Goal: Task Accomplishment & Management: Manage account settings

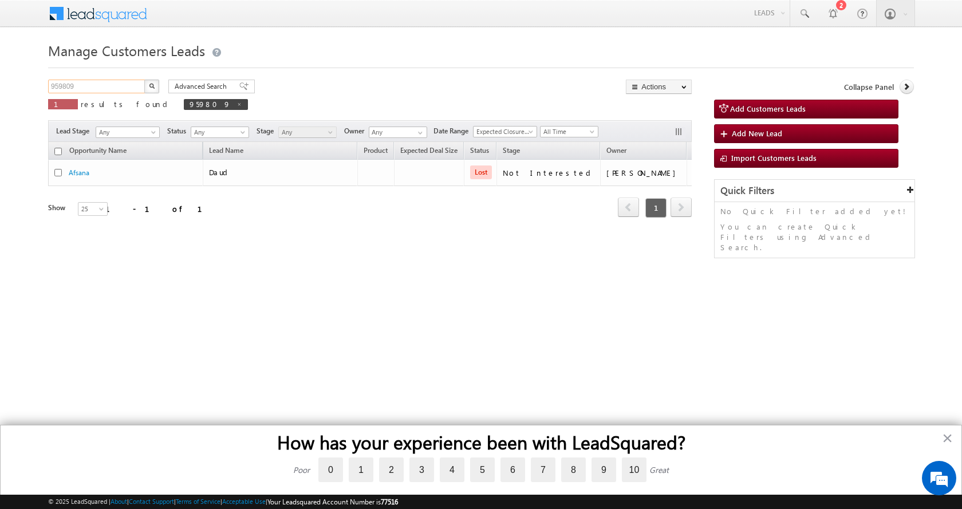
click at [62, 87] on input "959809" at bounding box center [97, 87] width 98 height 14
paste input "1824"
type input "951824"
click at [144, 80] on button "button" at bounding box center [151, 87] width 15 height 14
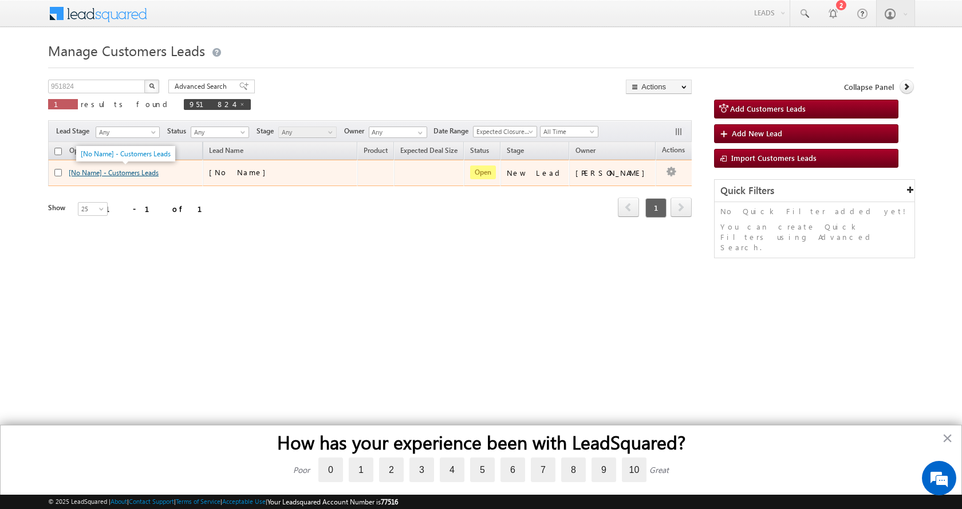
click at [111, 176] on link "[No Name] - Customers Leads" at bounding box center [114, 172] width 90 height 9
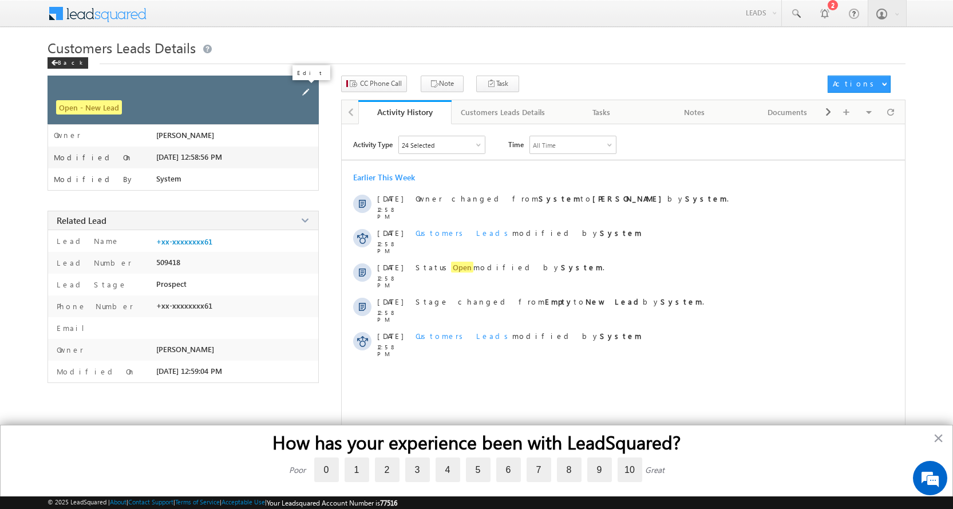
click at [308, 89] on span at bounding box center [305, 92] width 13 height 13
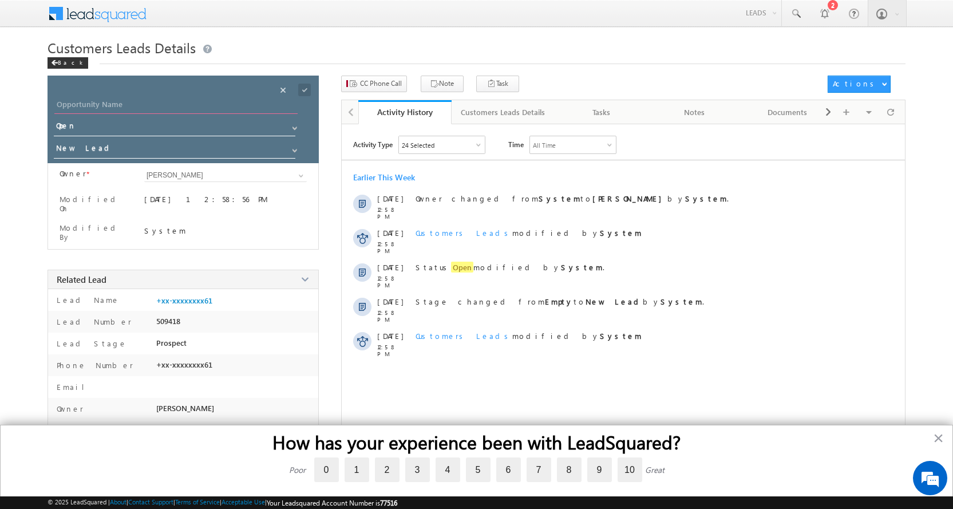
click at [92, 107] on input "Opportunity Name" at bounding box center [175, 106] width 243 height 16
paste input "[PERSON_NAME]"
type input "[PERSON_NAME]"
click at [293, 148] on span at bounding box center [294, 150] width 9 height 9
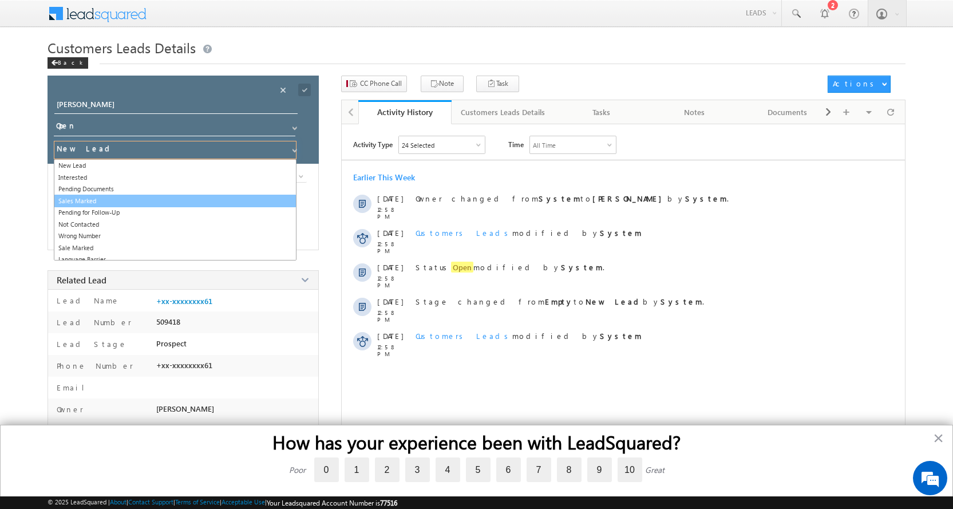
click at [96, 201] on link "Sales Marked" at bounding box center [175, 201] width 243 height 13
type input "Sales Marked"
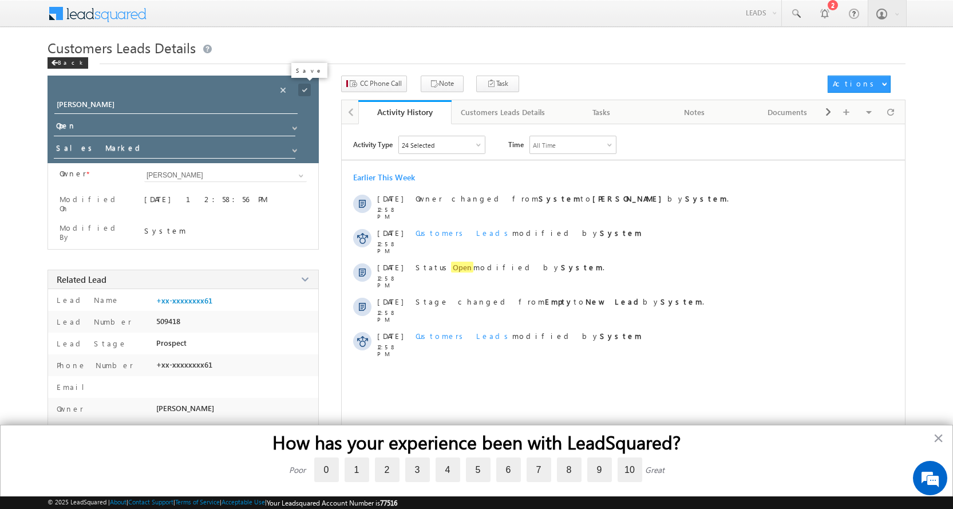
click at [302, 88] on span at bounding box center [304, 90] width 13 height 13
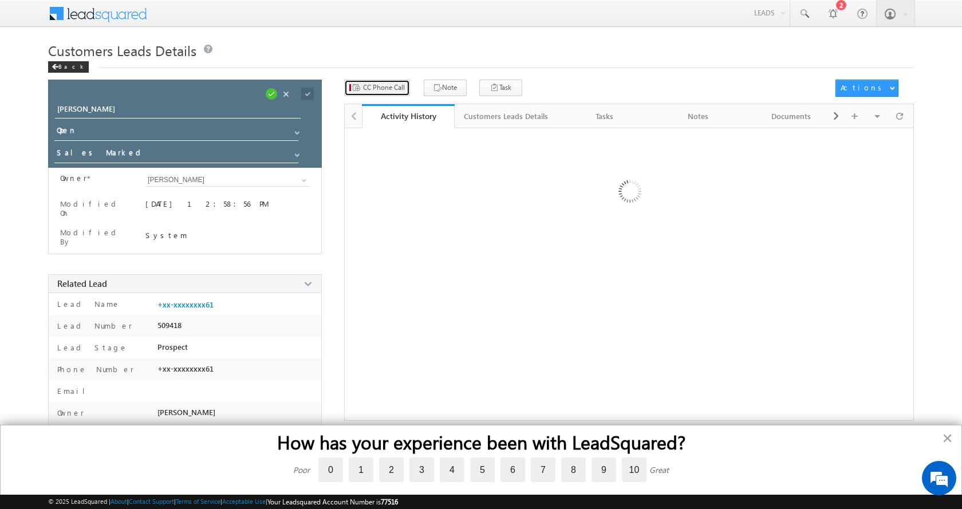
click at [374, 83] on span "CC Phone Call" at bounding box center [384, 87] width 42 height 10
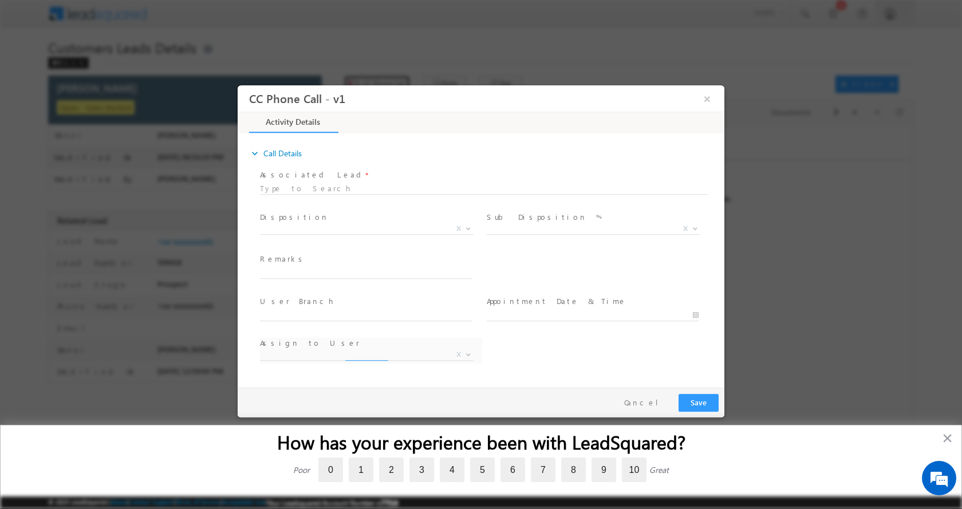
select select "akash.v@sgrlimited.in"
click at [291, 271] on input "text" at bounding box center [366, 272] width 212 height 11
type input "NALINI SRIVASTAVA-6393699061-HOME PURCHASE-LOAN-15 L-PV-38 L-AGE-46BUSINESS-INC…"
click at [469, 228] on b at bounding box center [468, 228] width 7 height 4
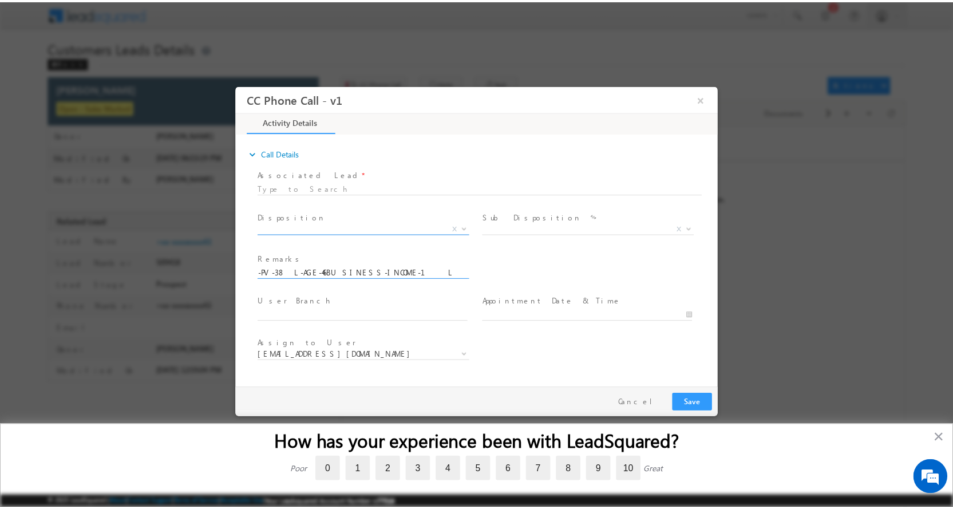
scroll to position [0, 0]
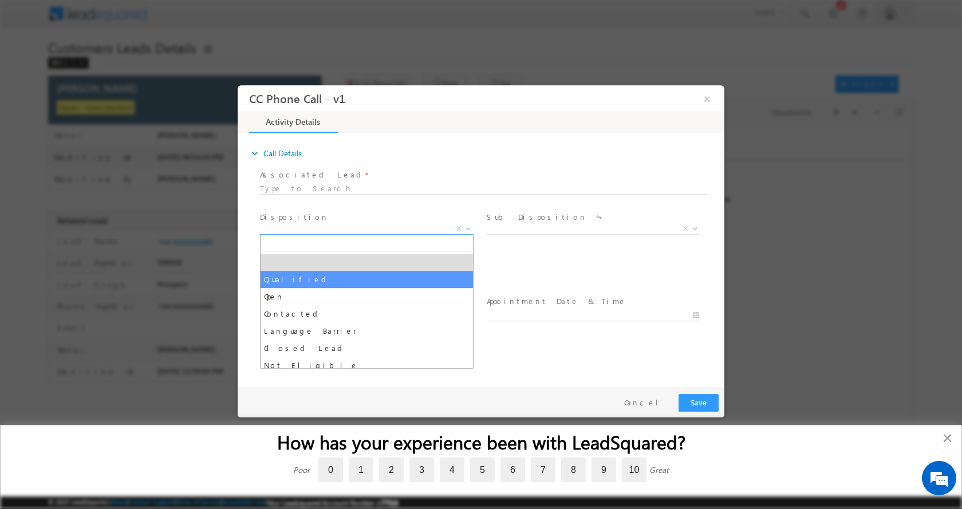
select select "Qualified"
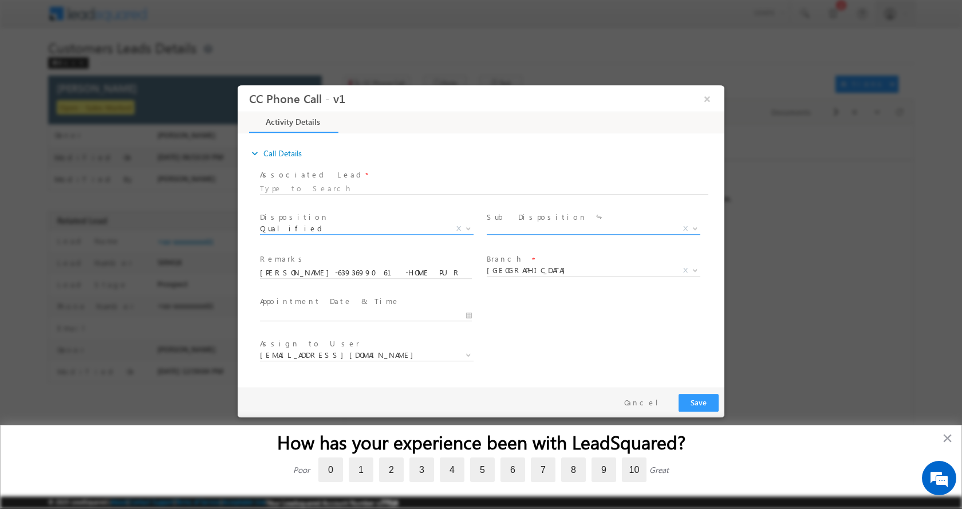
click at [697, 226] on b at bounding box center [695, 228] width 7 height 4
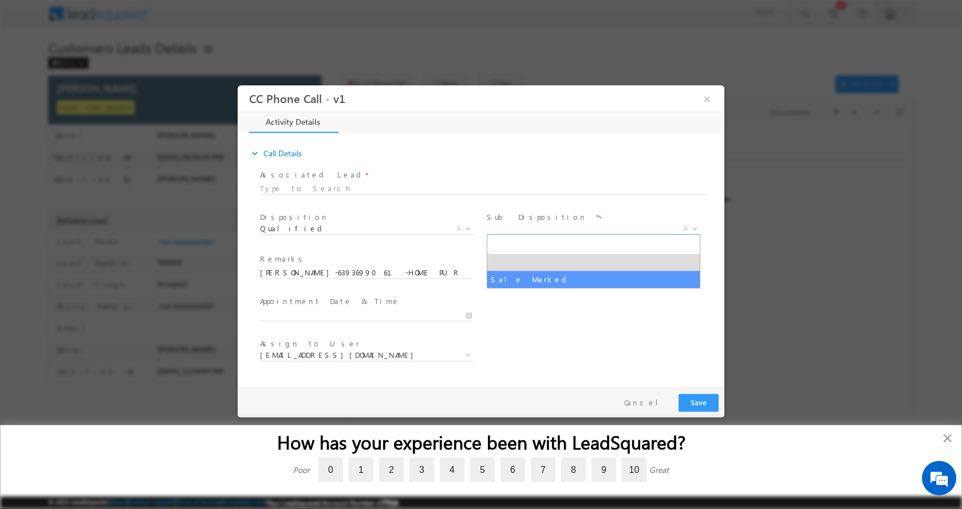
select select "Sale Marked"
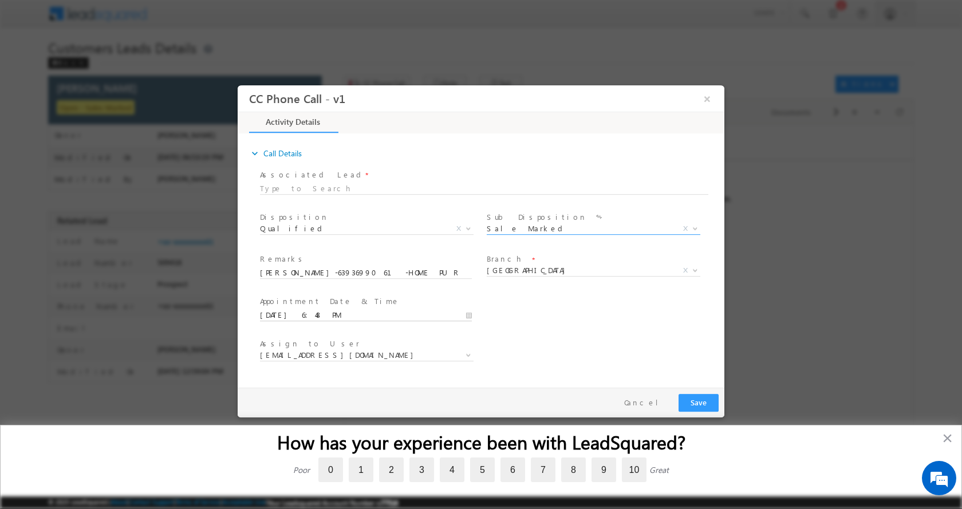
click at [465, 317] on input "10/04/2025 6:48 PM" at bounding box center [366, 314] width 212 height 11
type input "10/06/2025 5:48 PM"
type input "05"
click at [303, 303] on span at bounding box center [303, 304] width 8 height 9
type input "10/06/2025 4:48 PM"
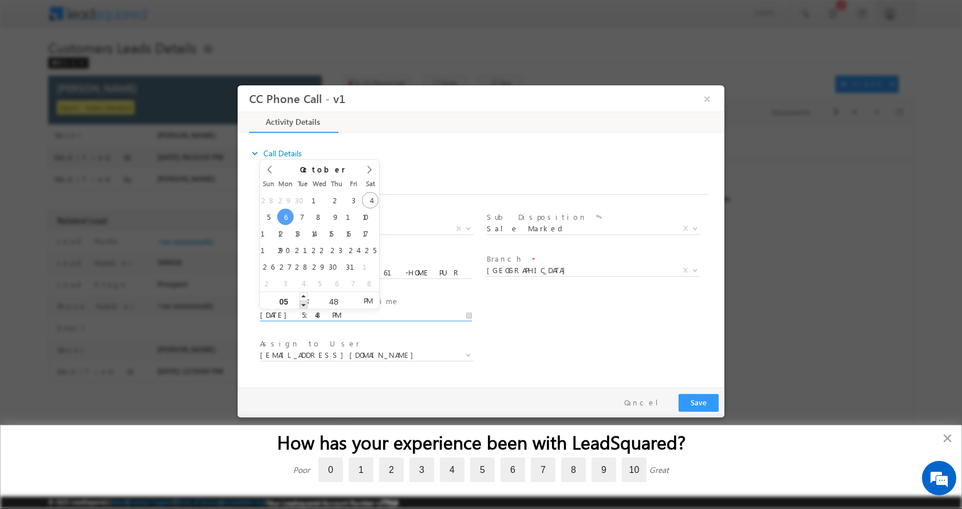
type input "04"
click at [303, 303] on span at bounding box center [303, 304] width 8 height 9
type input "10/06/2025 3:48 PM"
type input "03"
click at [303, 303] on span at bounding box center [303, 304] width 8 height 9
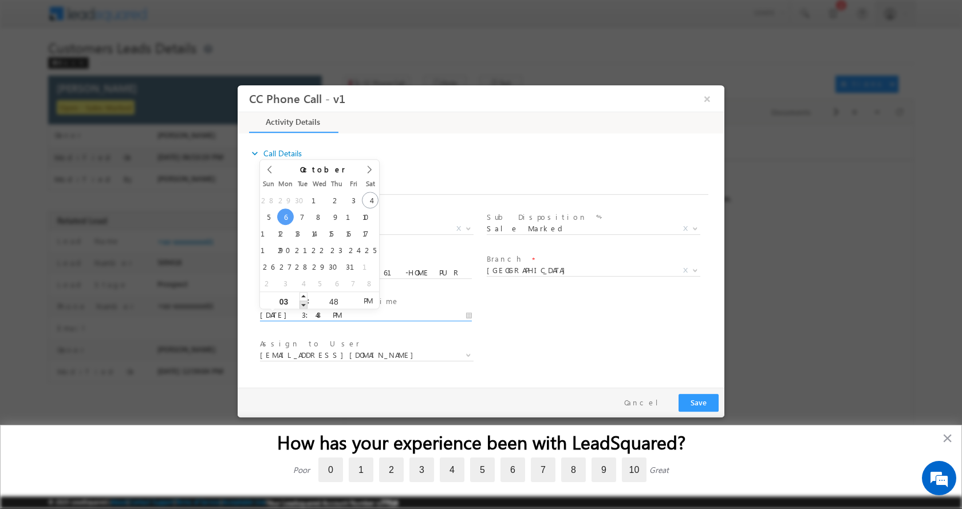
type input "10/06/2025 2:48 PM"
type input "02"
click at [303, 303] on span at bounding box center [303, 304] width 8 height 9
type input "10/06/2025 1:48 PM"
type input "01"
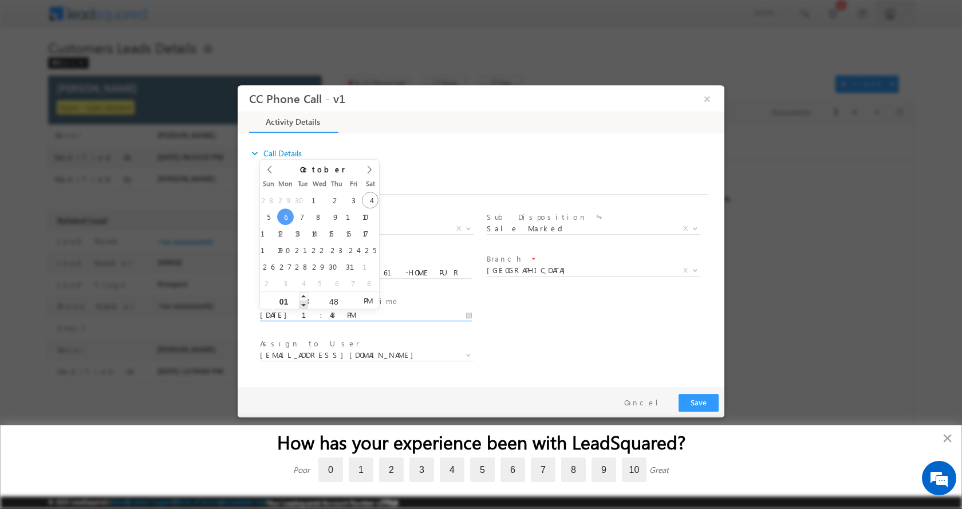
click at [303, 303] on span at bounding box center [303, 304] width 8 height 9
click at [700, 399] on button "Save" at bounding box center [698, 402] width 40 height 18
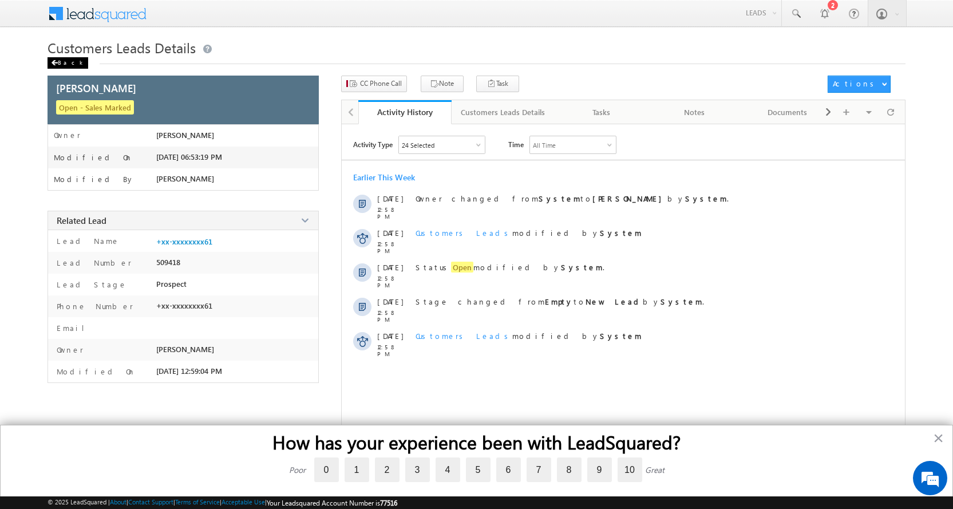
click at [69, 62] on div "Back" at bounding box center [68, 62] width 41 height 11
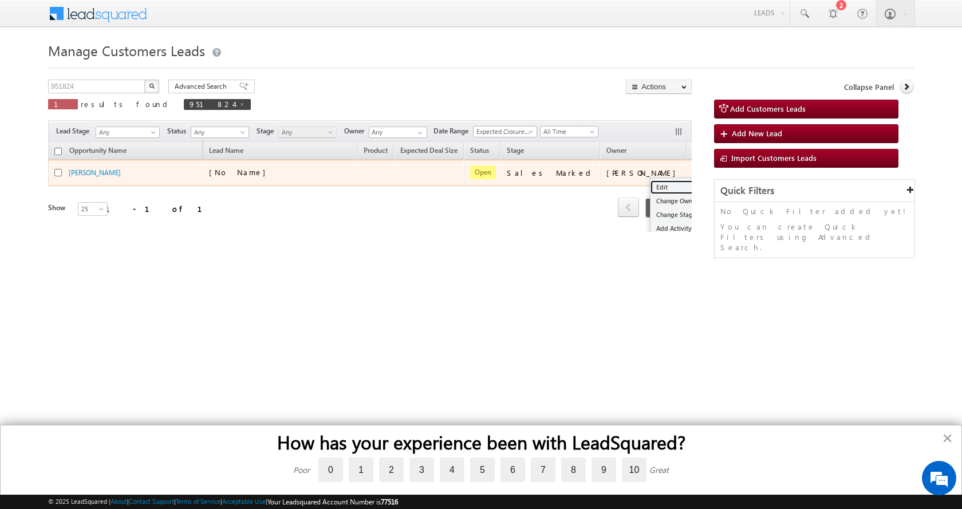
click at [650, 183] on link "Edit" at bounding box center [678, 187] width 57 height 14
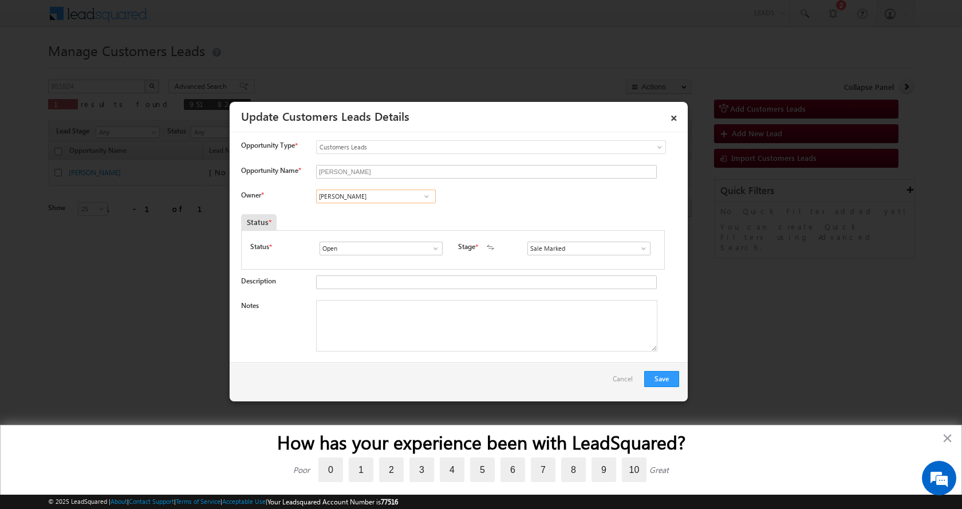
click at [343, 195] on input "Akash Verma" at bounding box center [376, 196] width 120 height 14
paste input "[PERSON_NAME]"
click at [373, 216] on span "shubham.kumar3@sgrlimited.in" at bounding box center [372, 218] width 103 height 9
type input "[PERSON_NAME]"
click at [380, 342] on textarea "Notes" at bounding box center [486, 326] width 341 height 52
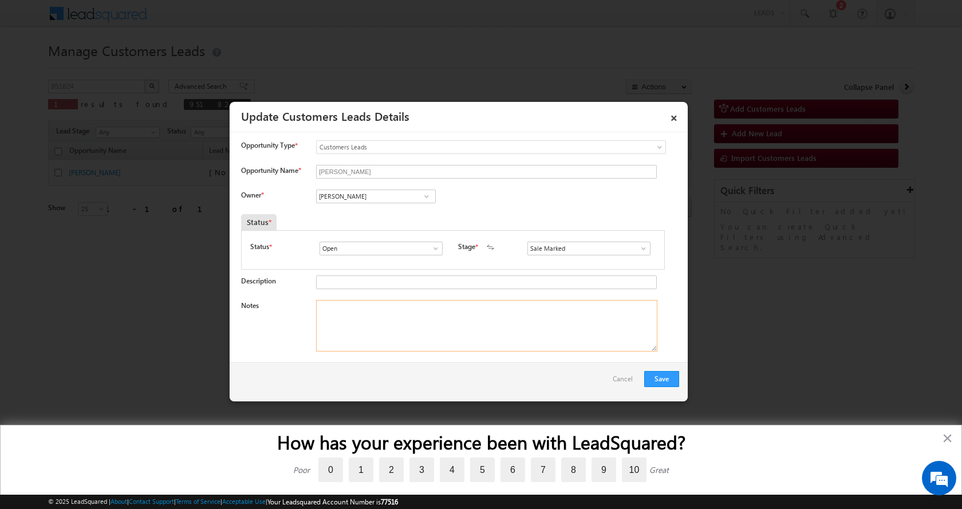
paste textarea "NALINI SRIVASTAVA-6393699061-HOME PURCHASE-LOAN-15 L-PV-38 L-AGE-46BUSINESS-INC…"
type textarea "NALINI SRIVASTAVA-6393699061-HOME PURCHASE-LOAN-15 L-PV-38 L-AGE-46BUSINESS-INC…"
click at [664, 375] on button "Save" at bounding box center [661, 379] width 35 height 16
